Goal: Task Accomplishment & Management: Complete application form

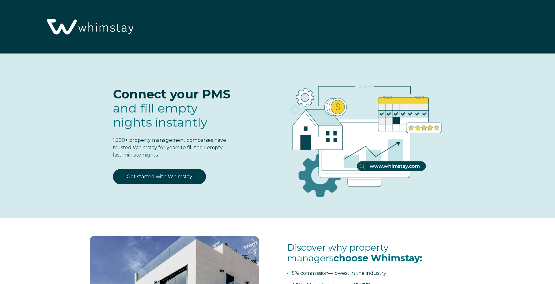
select select "AU"
select select "Standard"
click at [154, 175] on link "Get started with Whimstay" at bounding box center [159, 176] width 93 height 15
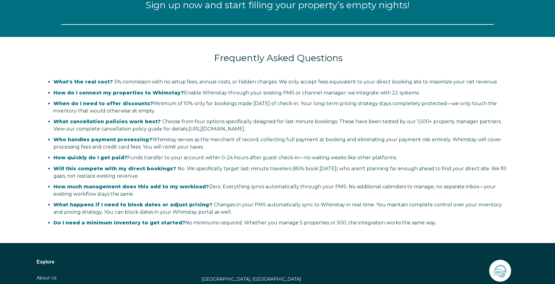
select select "AU"
select select "Standard"
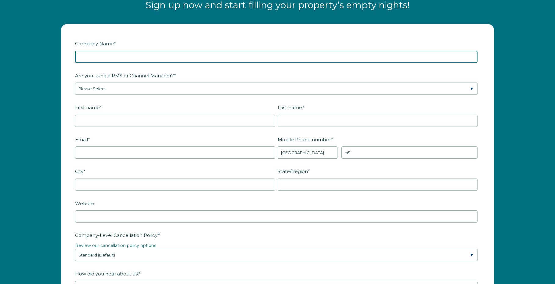
click at [121, 54] on input "Company Name *" at bounding box center [276, 57] width 403 height 12
type input "VAQUAY PTY LTD"
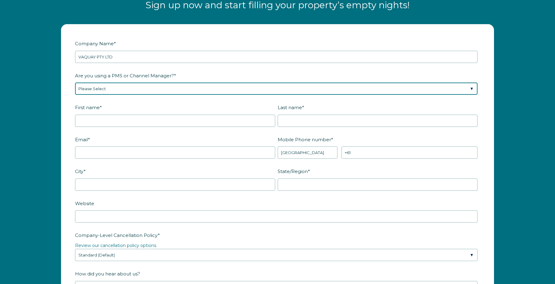
click at [150, 93] on select "Please Select Barefoot BookingPal Boost Brightside CiiRUS Escapia Guesty Hostaw…" at bounding box center [276, 88] width 403 height 12
select select "Guesty"
click at [75, 82] on select "Please Select Barefoot BookingPal Boost Brightside CiiRUS Escapia Guesty Hostaw…" at bounding box center [276, 88] width 403 height 12
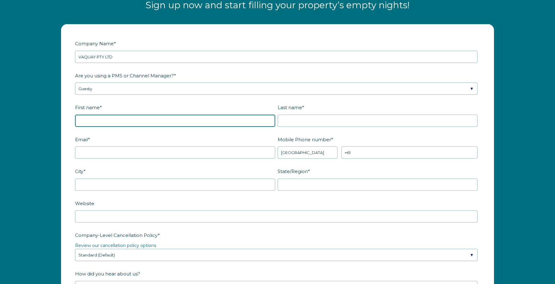
drag, startPoint x: 115, startPoint y: 122, endPoint x: 121, endPoint y: 101, distance: 21.7
click at [115, 119] on input "First name *" at bounding box center [175, 120] width 200 height 12
type input "[PERSON_NAME]"
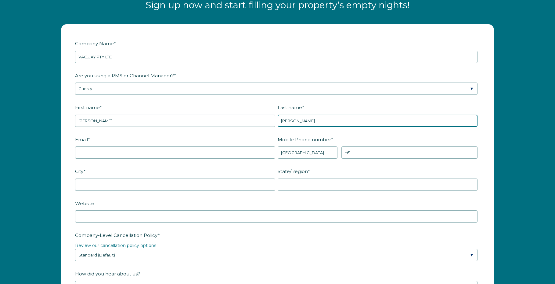
type input "[PERSON_NAME]"
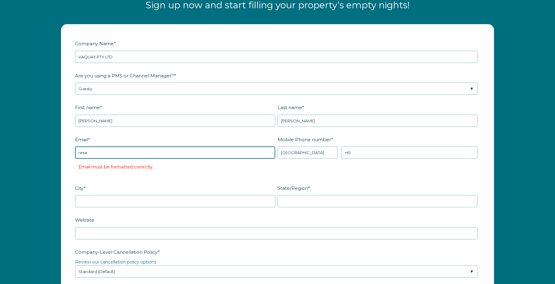
type input "[EMAIL_ADDRESS][DOMAIN_NAME]"
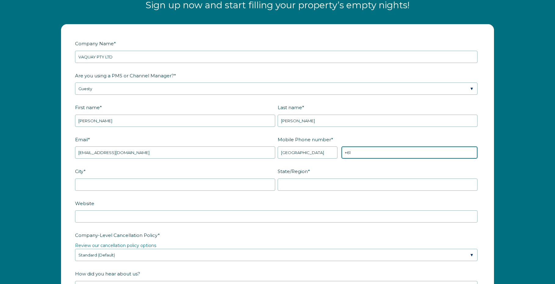
click at [359, 155] on input "+61" at bounding box center [410, 152] width 136 height 12
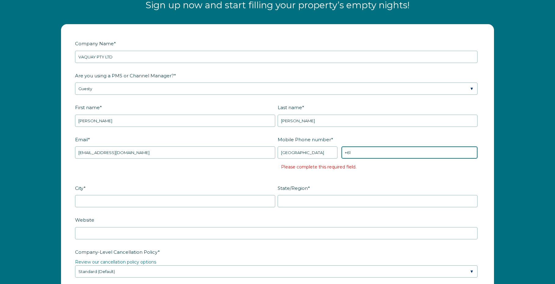
click at [366, 153] on input "+61" at bounding box center [410, 152] width 136 height 12
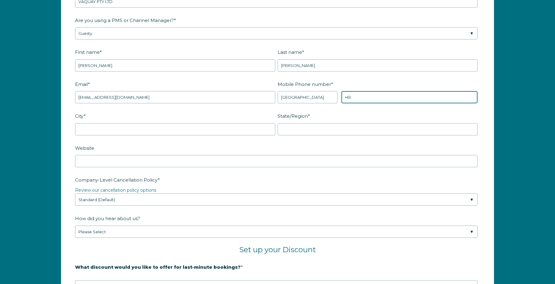
scroll to position [882, 0]
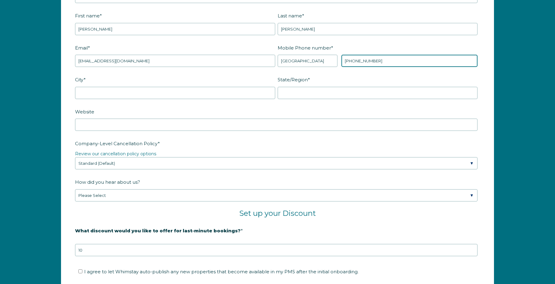
type input "+61 485952704"
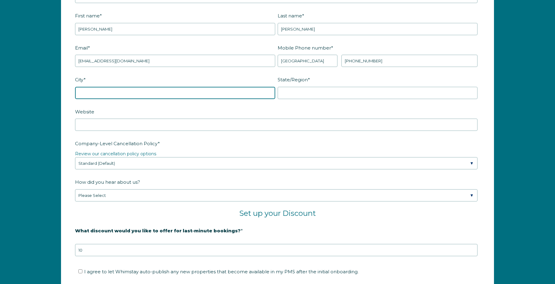
click at [125, 90] on input "City *" at bounding box center [175, 93] width 200 height 12
type input "Melbourne"
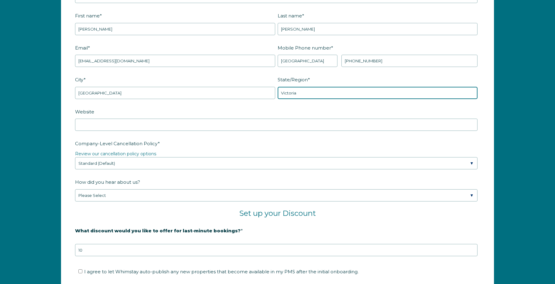
type input "Victoria"
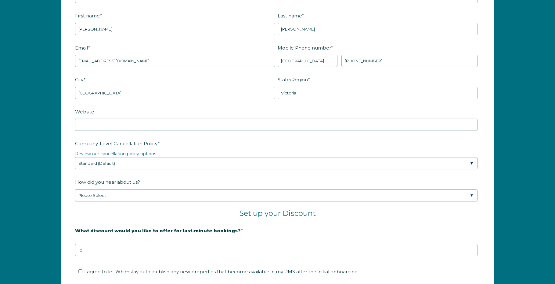
click at [243, 149] on label "Company-Level Cancellation Policy *" at bounding box center [277, 143] width 405 height 11
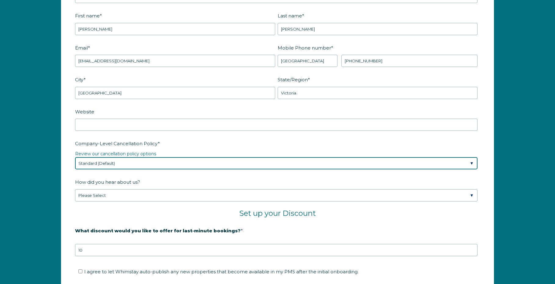
click at [243, 157] on select "Please Select Partial Standard (Default) Moderate Strict" at bounding box center [276, 163] width 403 height 12
click at [123, 165] on select "Please Select Partial Standard (Default) Moderate Strict" at bounding box center [276, 163] width 403 height 12
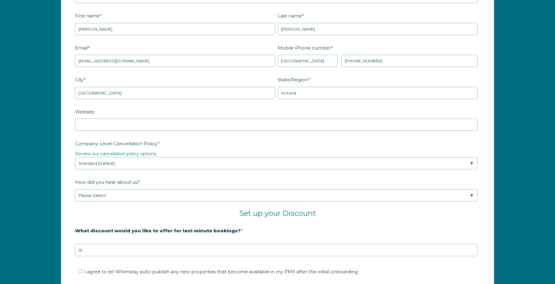
click at [208, 144] on label "Company-Level Cancellation Policy *" at bounding box center [277, 143] width 405 height 11
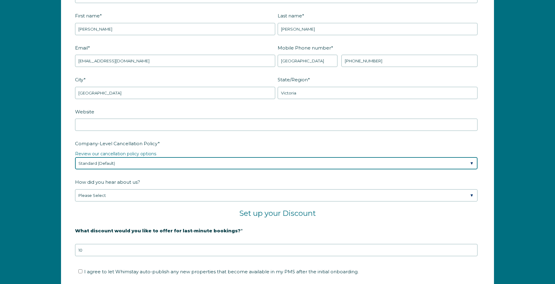
click at [208, 157] on select "Please Select Partial Standard (Default) Moderate Strict" at bounding box center [276, 163] width 403 height 12
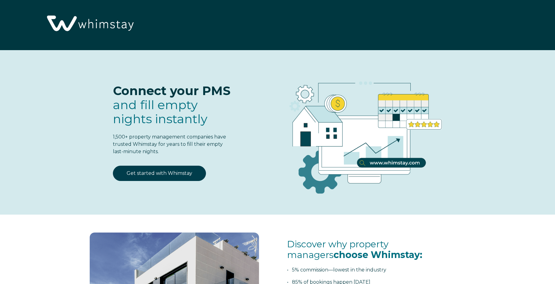
scroll to position [0, 0]
